Goal: Task Accomplishment & Management: Use online tool/utility

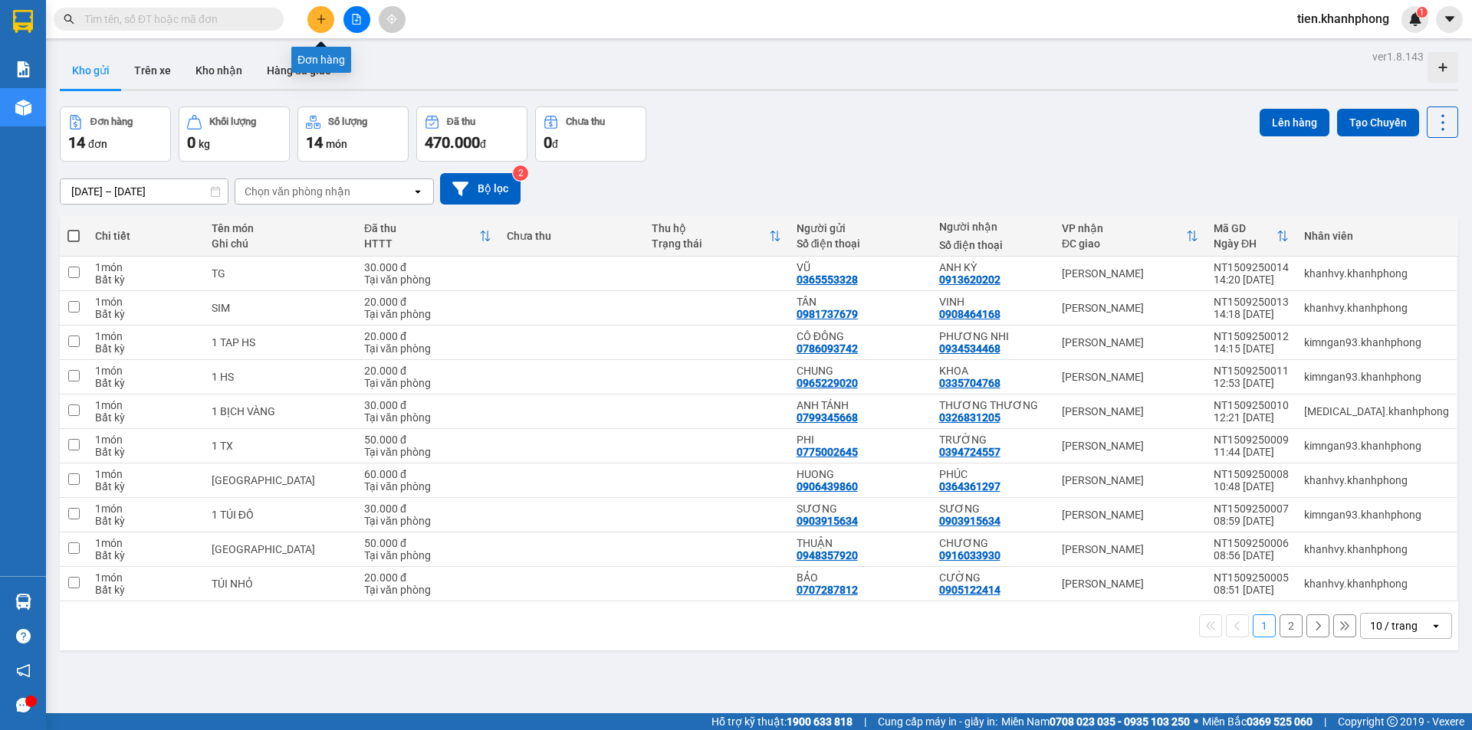
click at [321, 21] on icon "plus" at bounding box center [321, 19] width 11 height 11
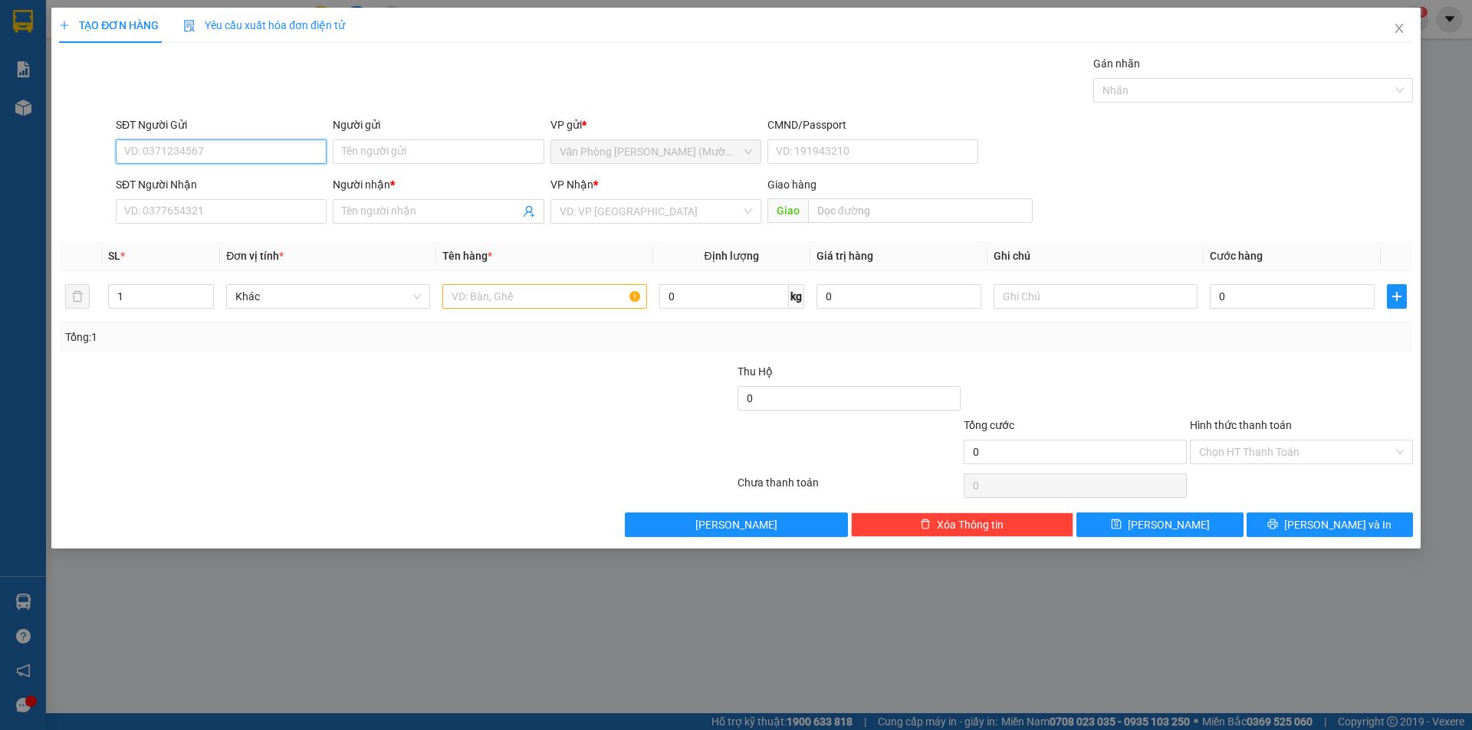
click at [163, 154] on input "SĐT Người Gửi" at bounding box center [221, 152] width 211 height 25
type input "0772936699"
click at [225, 181] on div "0772936699 - C THẮM" at bounding box center [221, 182] width 192 height 17
type input "C THẮM"
type input "0772936699"
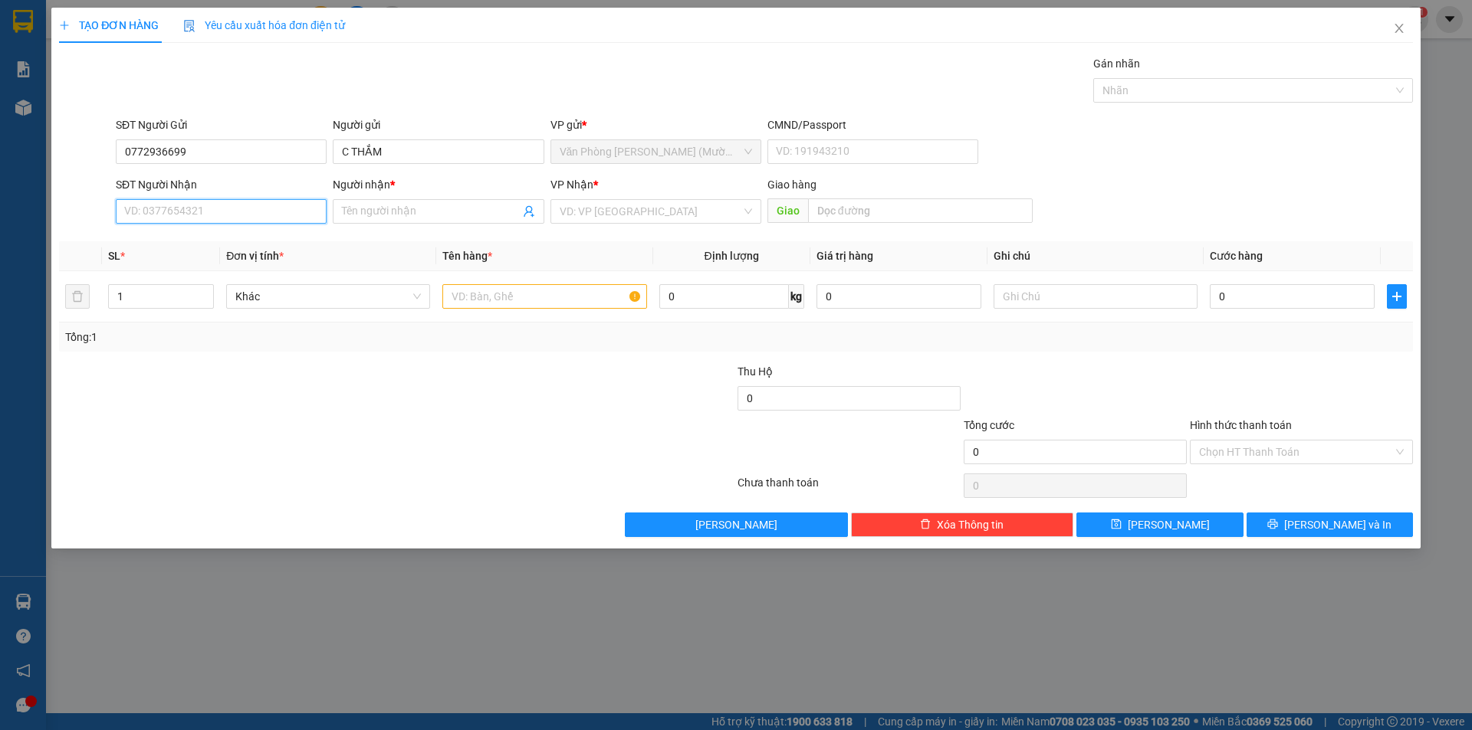
click at [172, 212] on input "SĐT Người Nhận" at bounding box center [221, 211] width 211 height 25
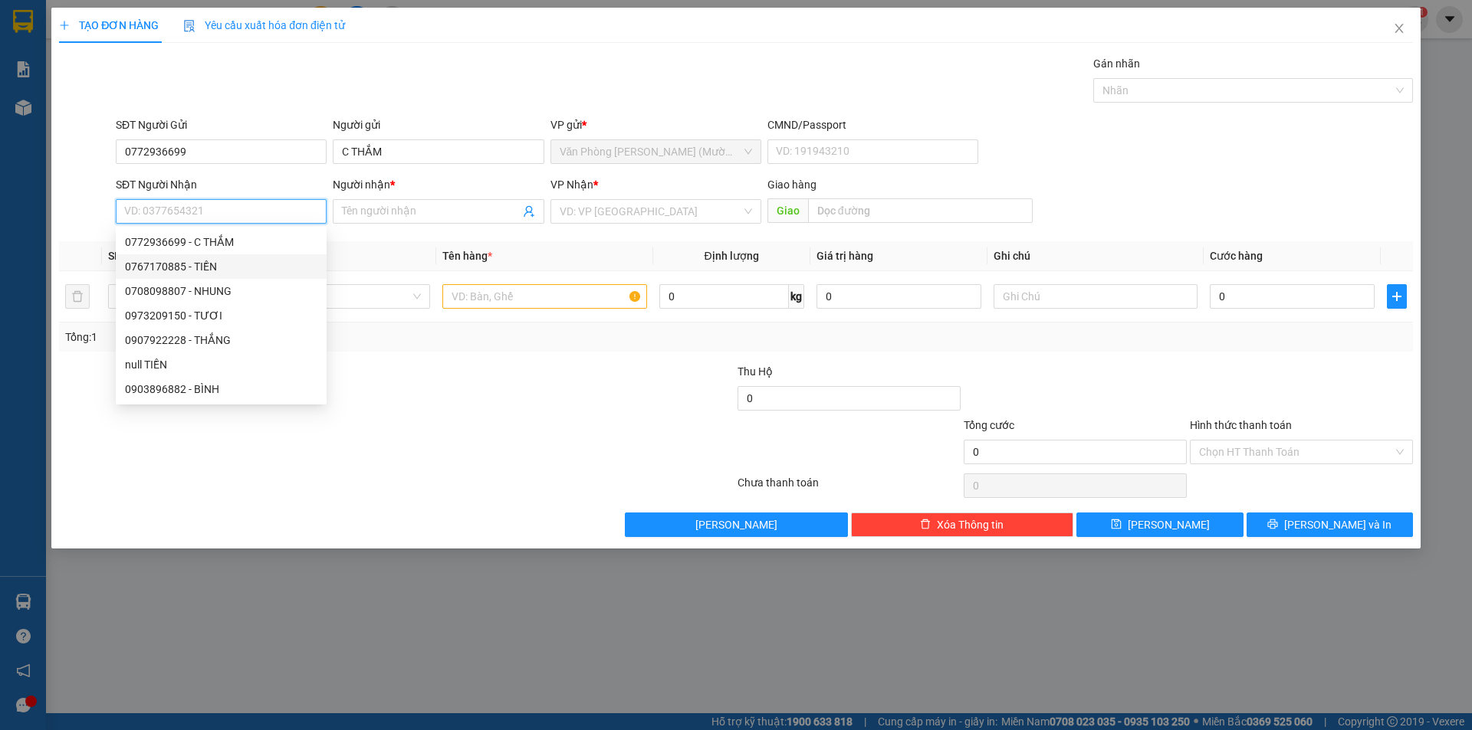
click at [199, 266] on div "0767170885 - TIỀN" at bounding box center [221, 266] width 192 height 17
type input "0767170885"
type input "TIỀN"
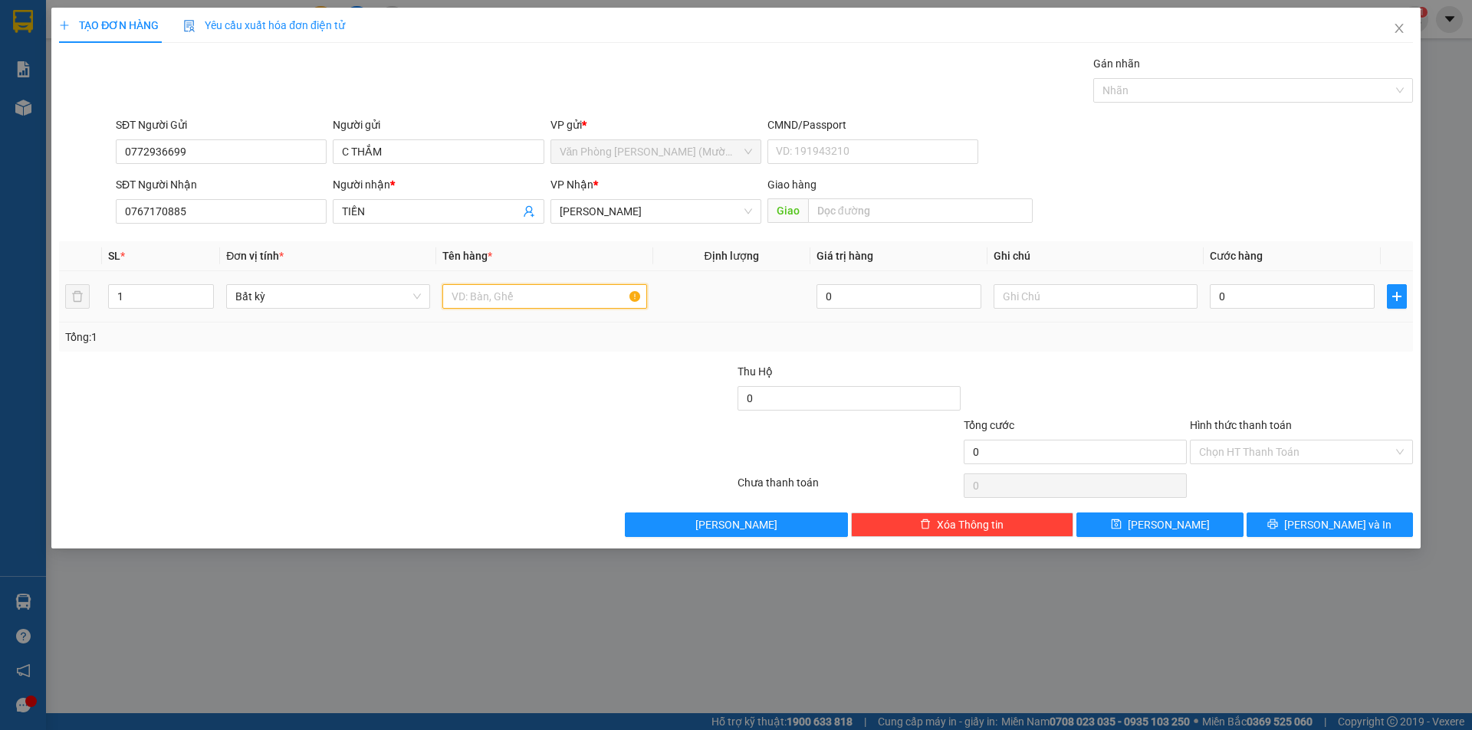
click at [537, 297] on input "text" at bounding box center [544, 296] width 204 height 25
type input "kiện"
click at [497, 296] on input "kiện" at bounding box center [544, 296] width 204 height 25
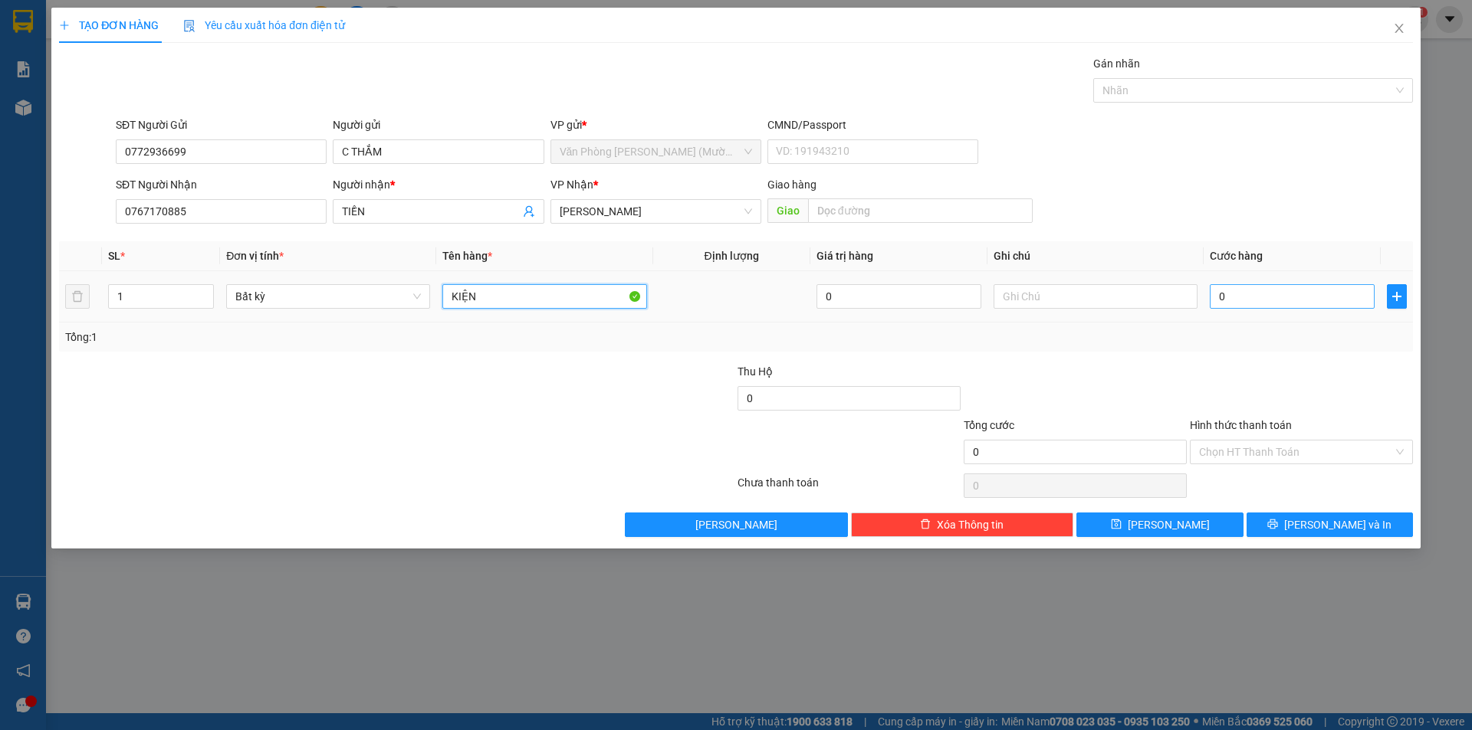
type input "KIỆN"
click at [1274, 291] on input "0" at bounding box center [1292, 296] width 165 height 25
type input "2"
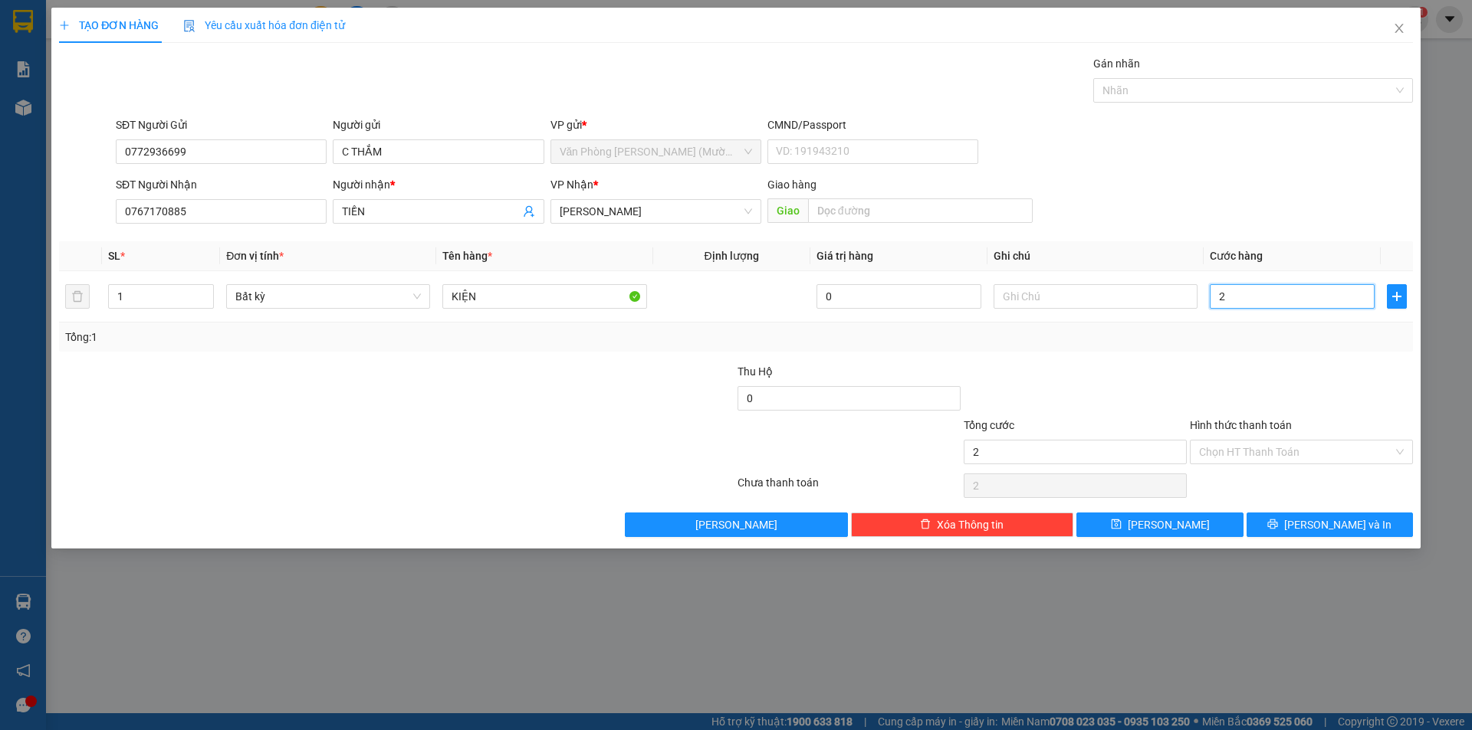
type input "20"
type input "20.000"
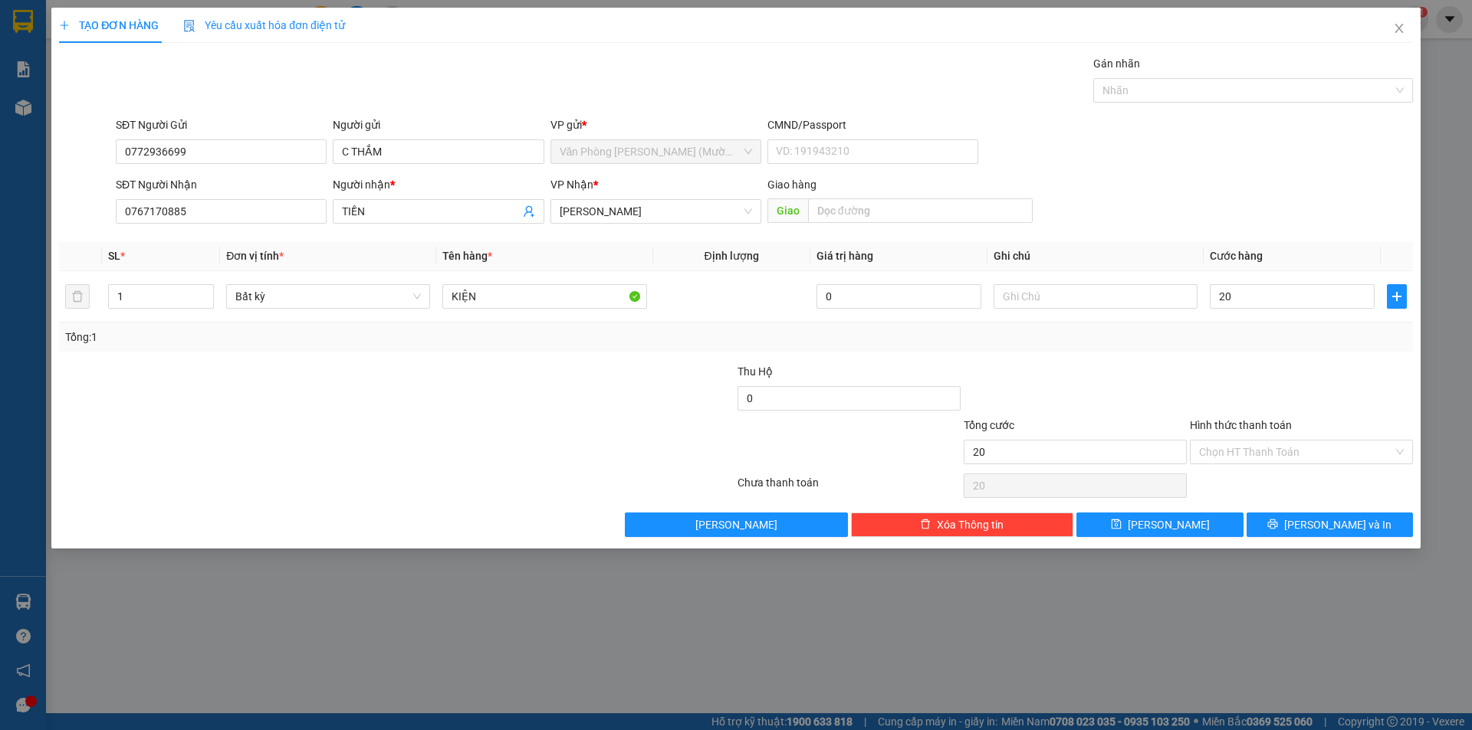
type input "20.000"
click at [1219, 366] on div at bounding box center [1301, 390] width 226 height 54
click at [1263, 448] on input "Hình thức thanh toán" at bounding box center [1296, 452] width 194 height 23
click at [1324, 363] on div at bounding box center [1301, 390] width 226 height 54
click at [1332, 520] on span "[PERSON_NAME] và In" at bounding box center [1337, 525] width 107 height 17
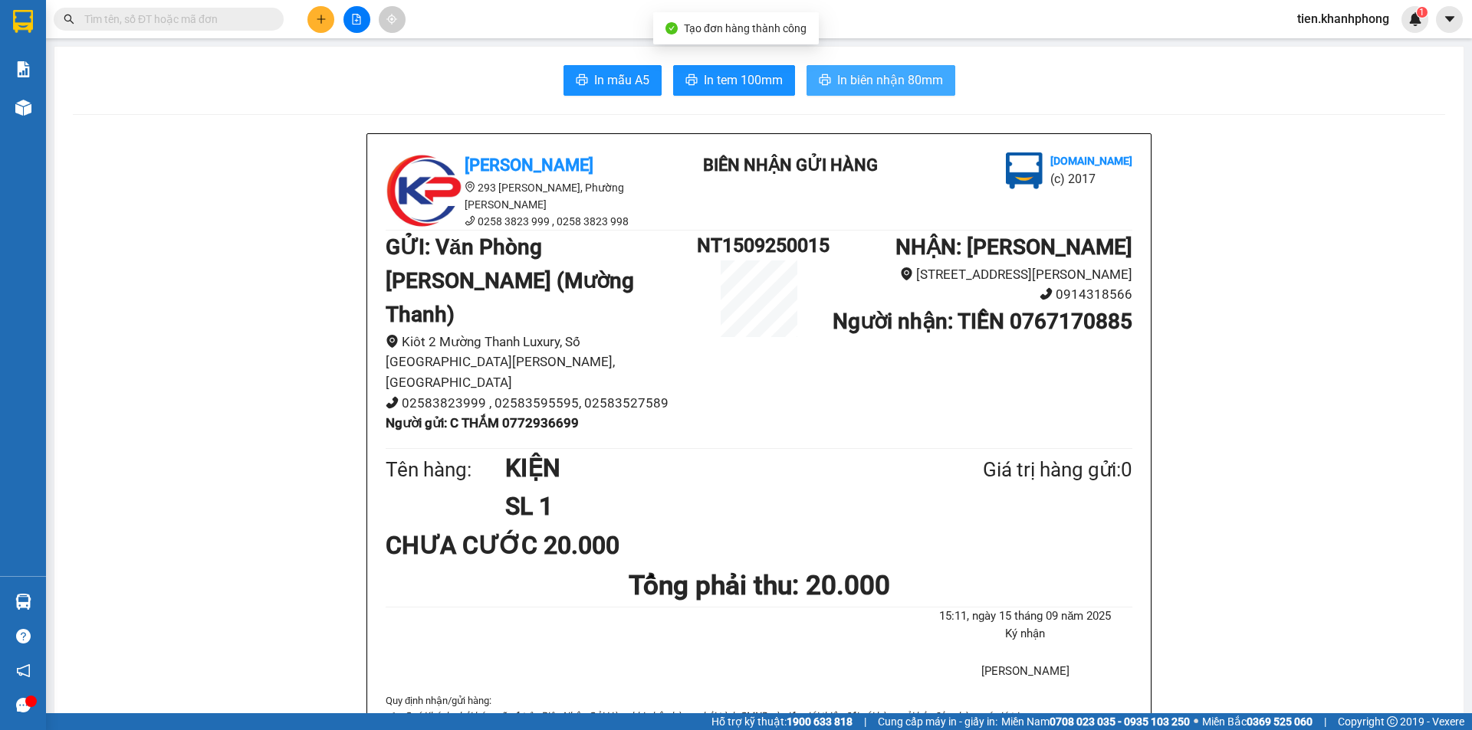
click at [893, 77] on span "In biên nhận 80mm" at bounding box center [890, 80] width 106 height 19
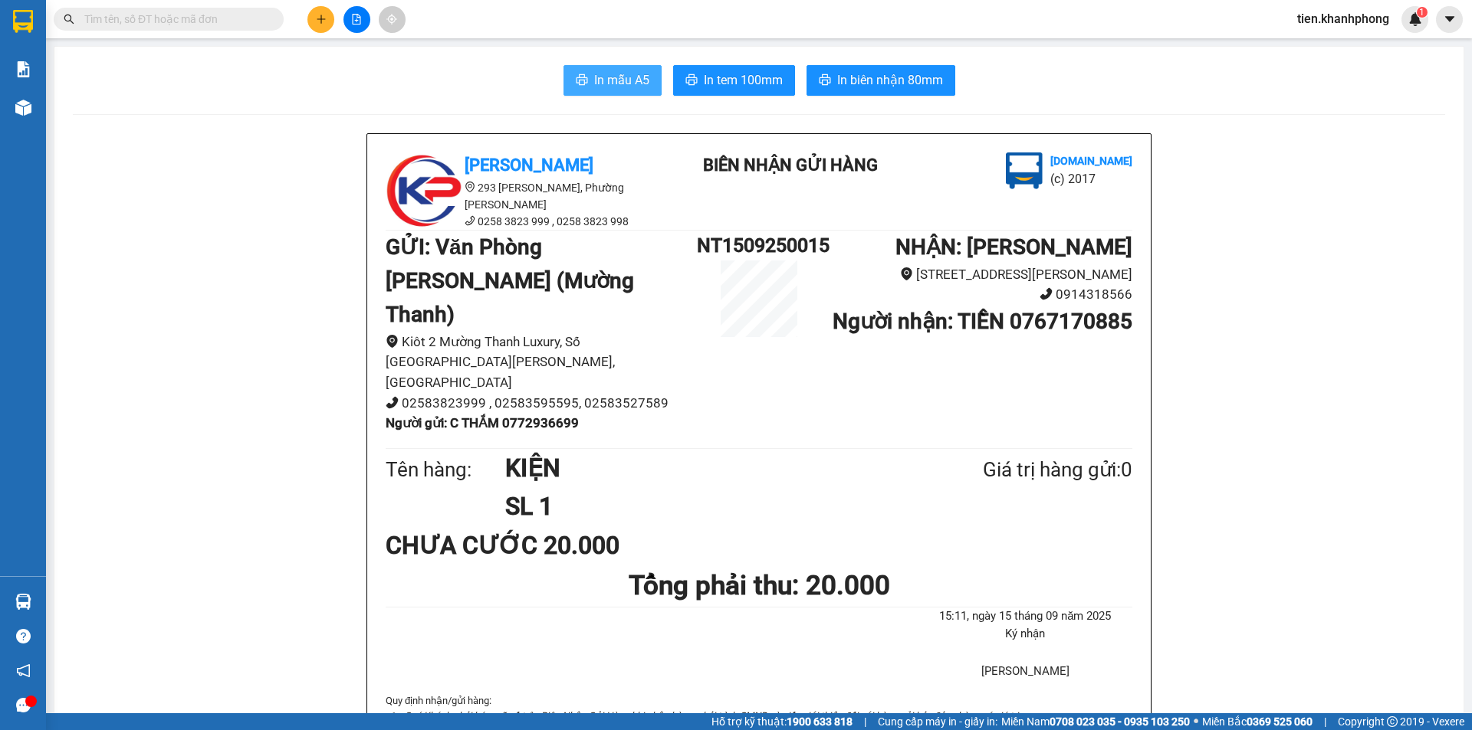
click at [617, 74] on span "In mẫu A5" at bounding box center [621, 80] width 55 height 19
click at [610, 72] on span "In mẫu A5" at bounding box center [621, 80] width 55 height 19
